Goal: Register for event/course

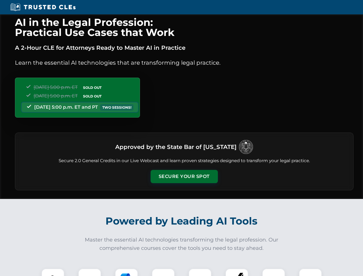
click at [184, 176] on button "Secure Your Spot" at bounding box center [184, 176] width 67 height 13
click at [53, 272] on img at bounding box center [53, 279] width 17 height 17
click at [90, 272] on div at bounding box center [89, 279] width 23 height 23
click at [126, 272] on div at bounding box center [126, 279] width 23 height 23
click at [163, 272] on img at bounding box center [163, 280] width 16 height 16
